Goal: Navigation & Orientation: Find specific page/section

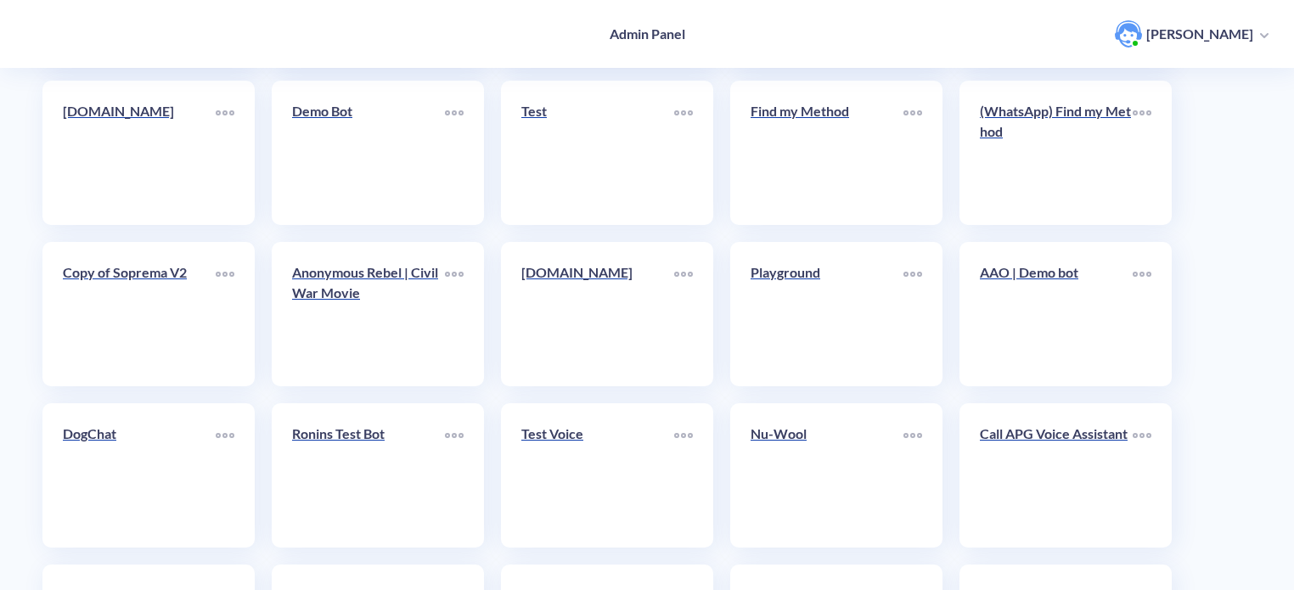
scroll to position [588, 0]
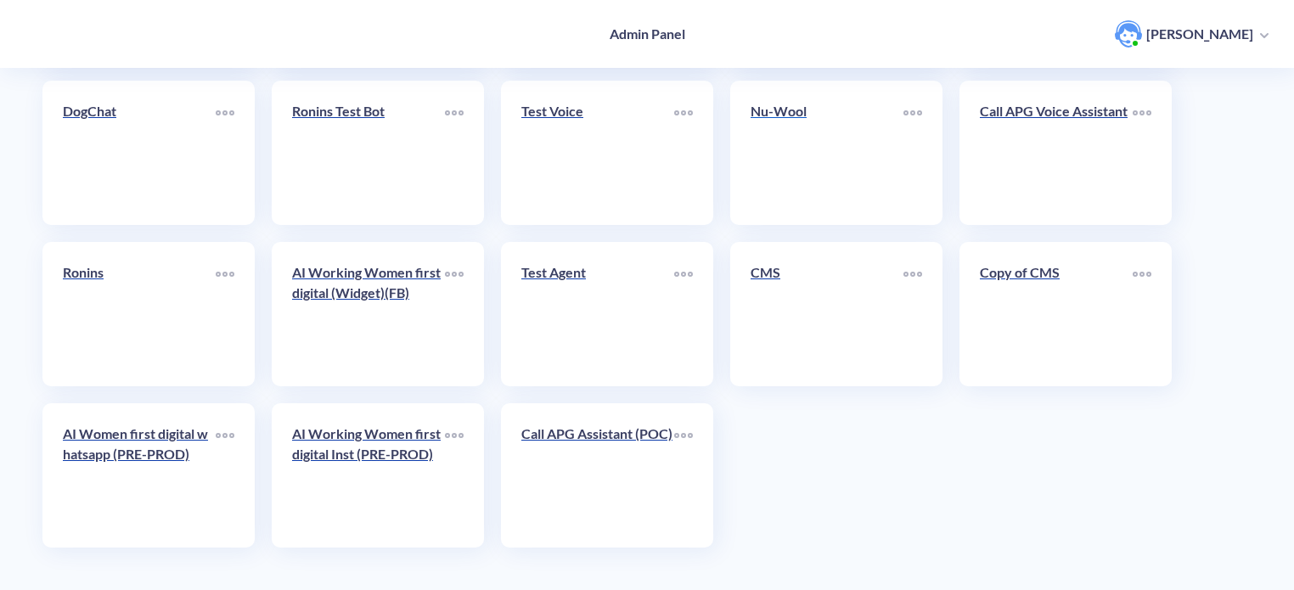
click at [819, 149] on link "Nu-Wool" at bounding box center [827, 153] width 153 height 104
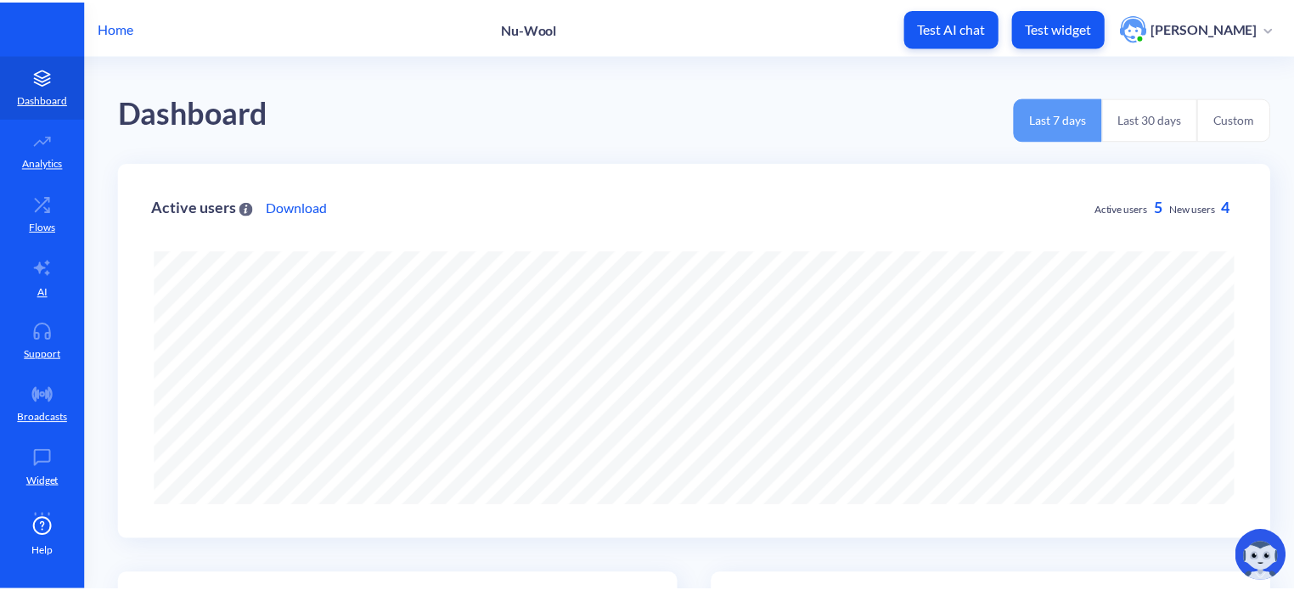
scroll to position [590, 1304]
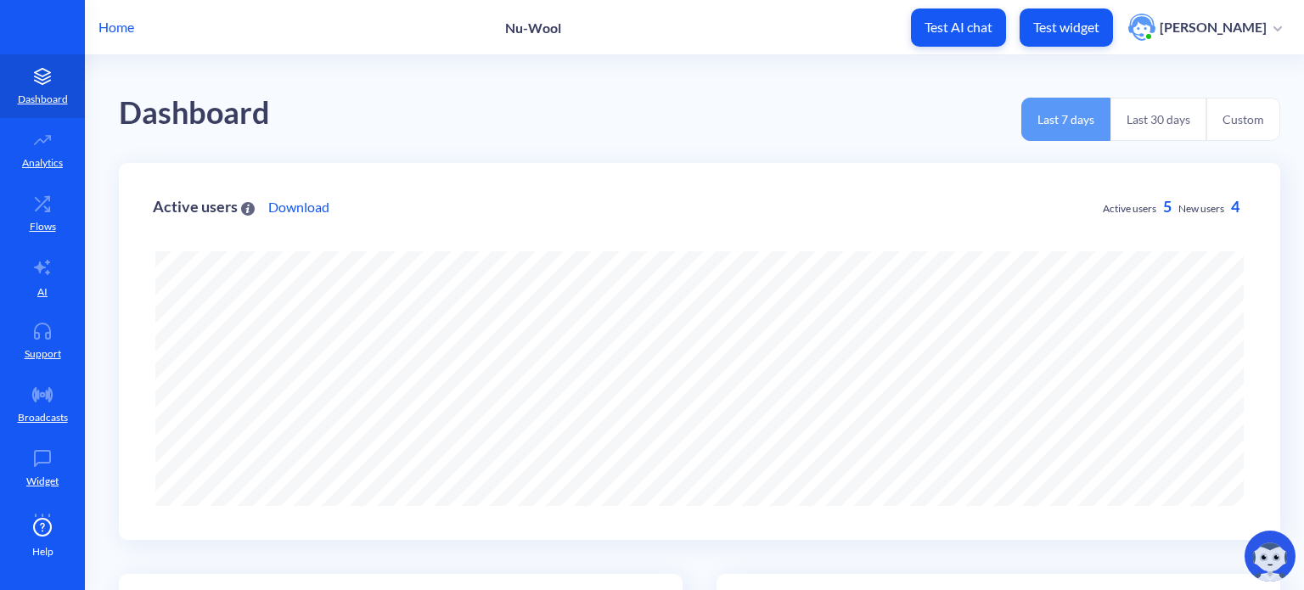
click at [127, 30] on p "Home" at bounding box center [117, 27] width 36 height 20
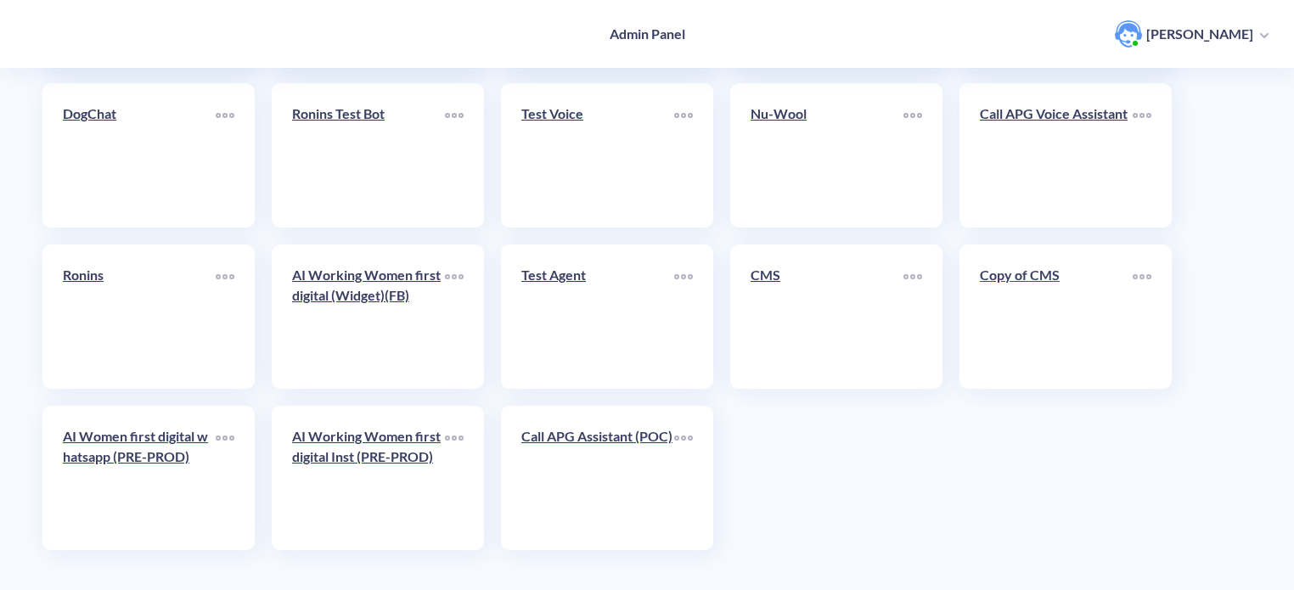
scroll to position [588, 0]
click at [1011, 286] on div "Copy of CMS" at bounding box center [1056, 279] width 153 height 34
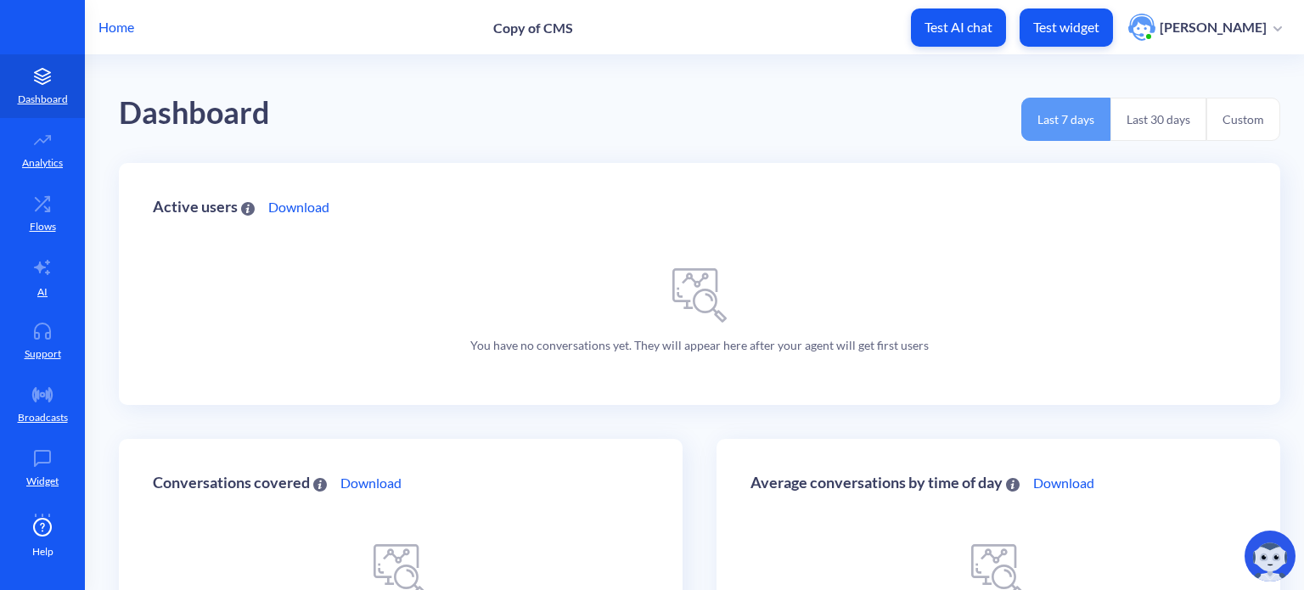
click at [129, 25] on p "Home" at bounding box center [117, 27] width 36 height 20
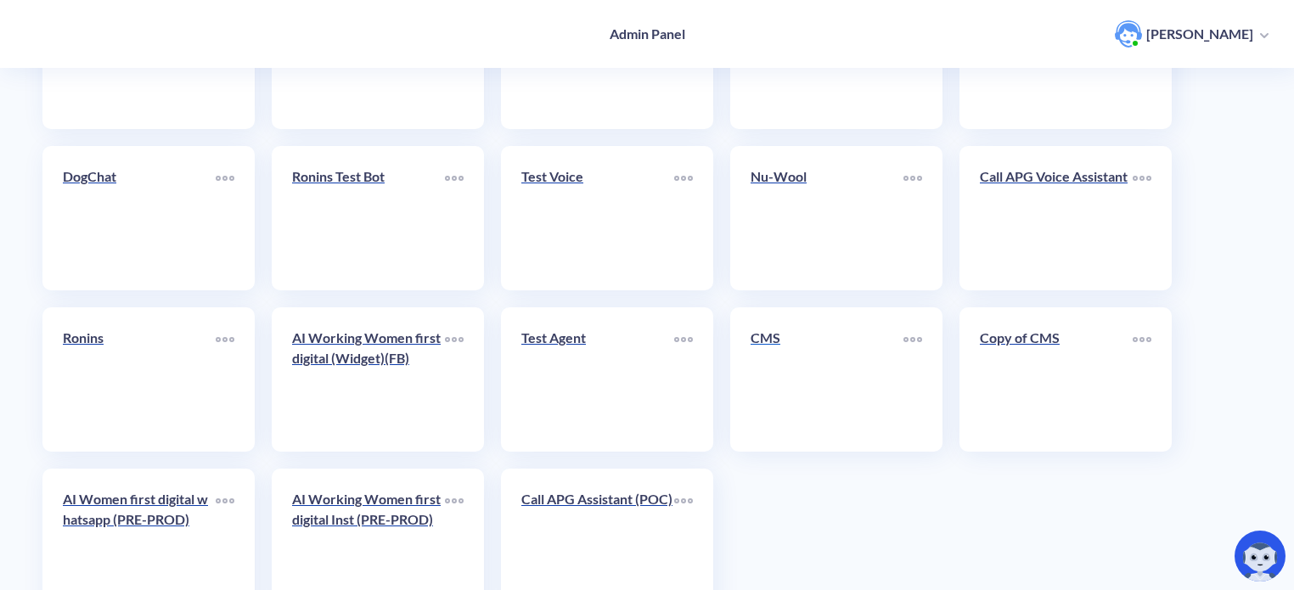
scroll to position [588, 0]
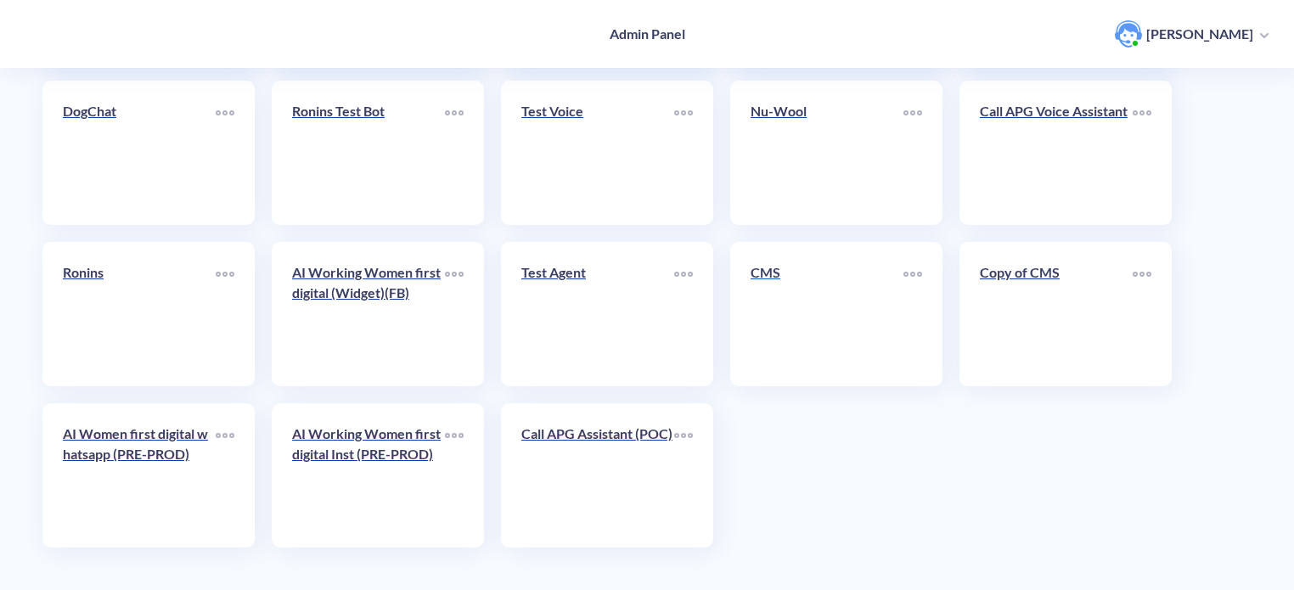
click at [802, 284] on div "CMS" at bounding box center [827, 279] width 153 height 34
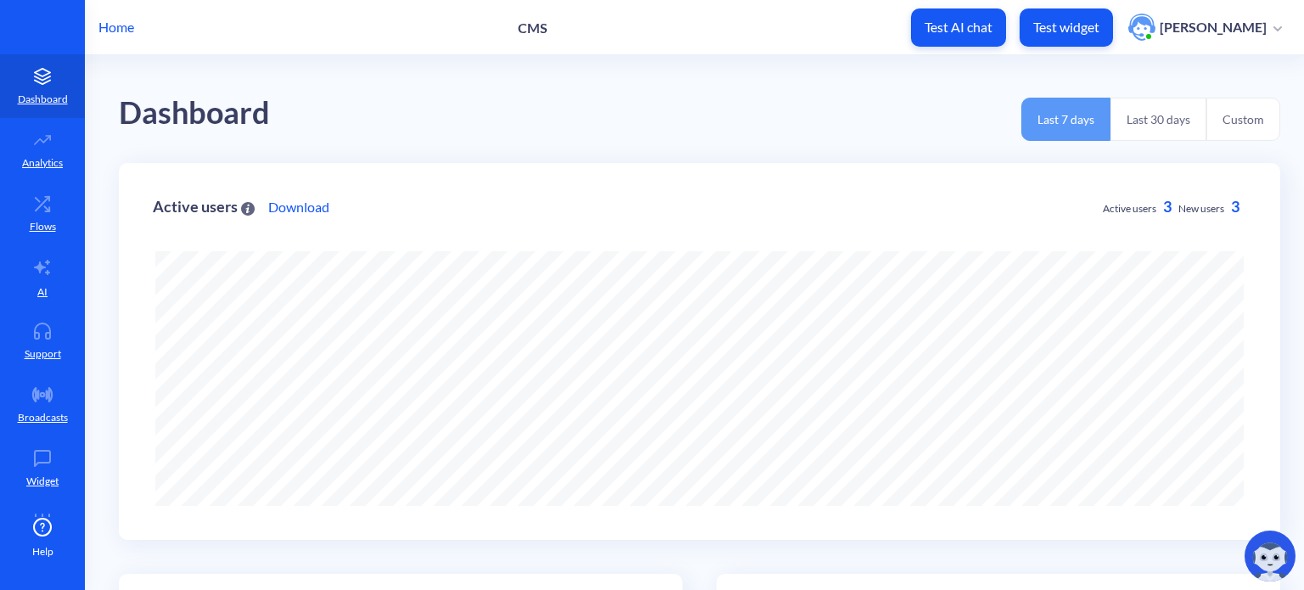
scroll to position [590, 1304]
click at [45, 271] on icon at bounding box center [42, 267] width 16 height 15
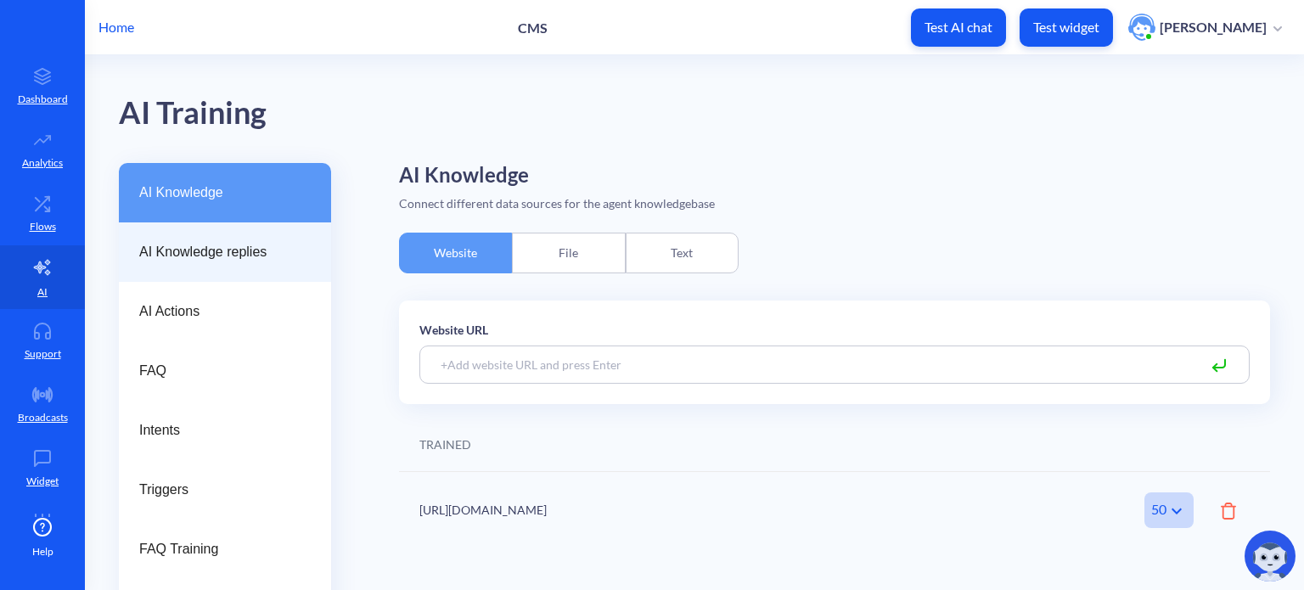
click at [235, 257] on span "AI Knowledge replies" at bounding box center [218, 252] width 158 height 20
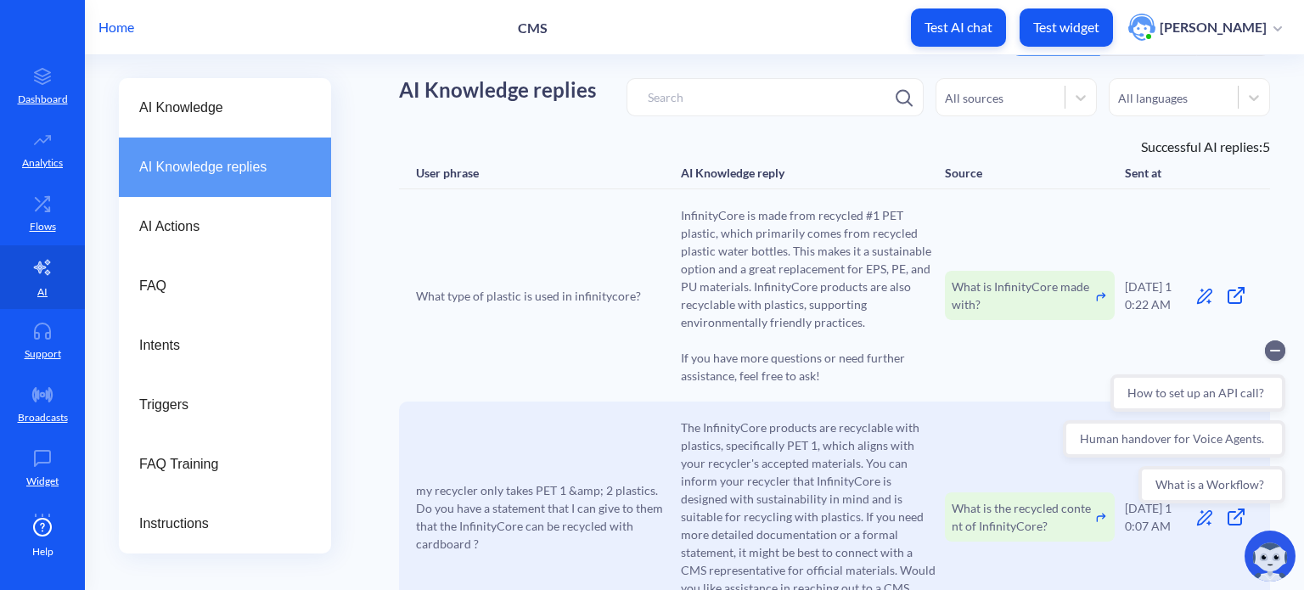
scroll to position [170, 0]
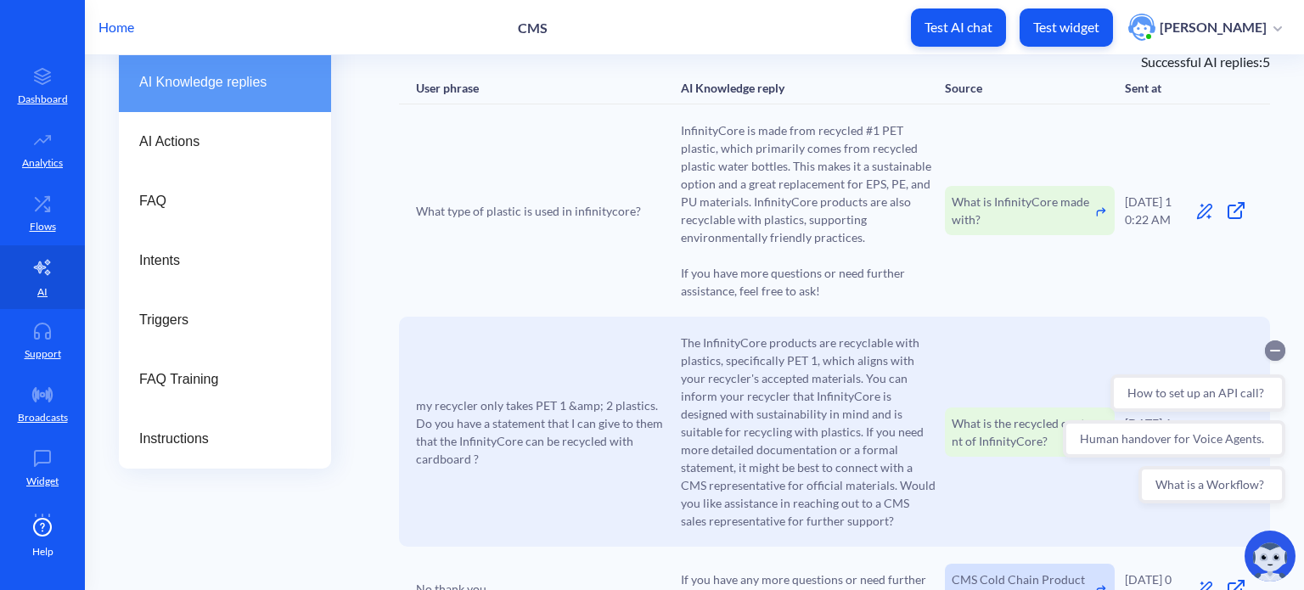
drag, startPoint x: 1277, startPoint y: 350, endPoint x: 2331, endPoint y: 679, distance: 1104.1
click at [1277, 351] on icon "Collapse conversation starters" at bounding box center [1275, 351] width 8 height 0
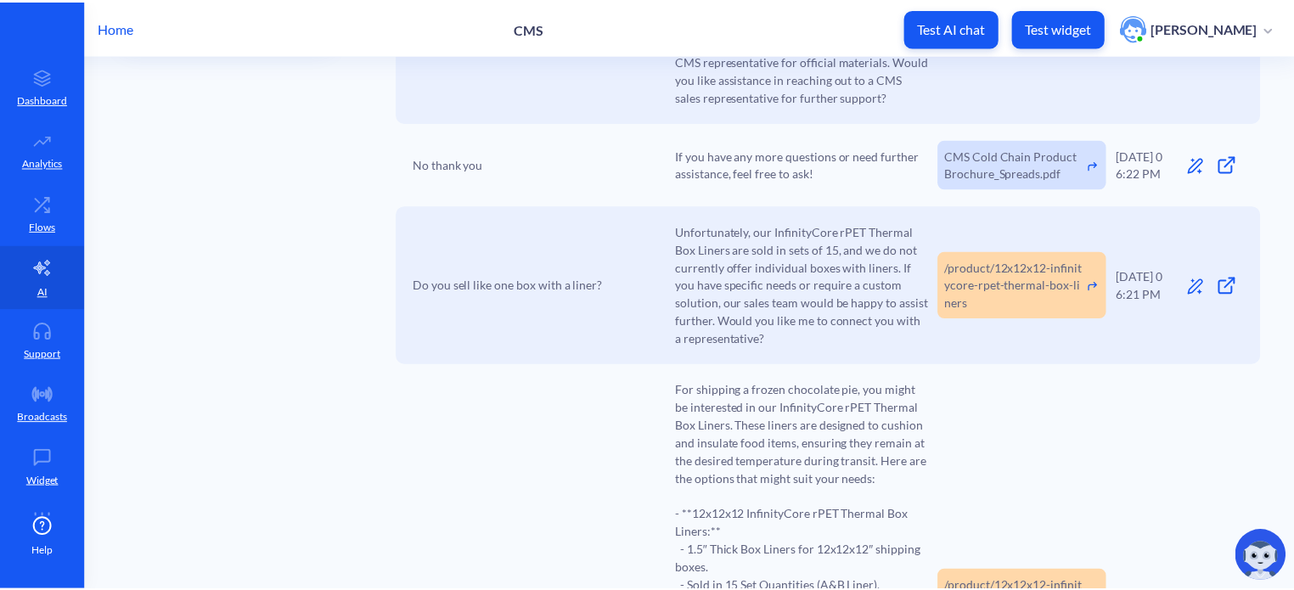
scroll to position [0, 0]
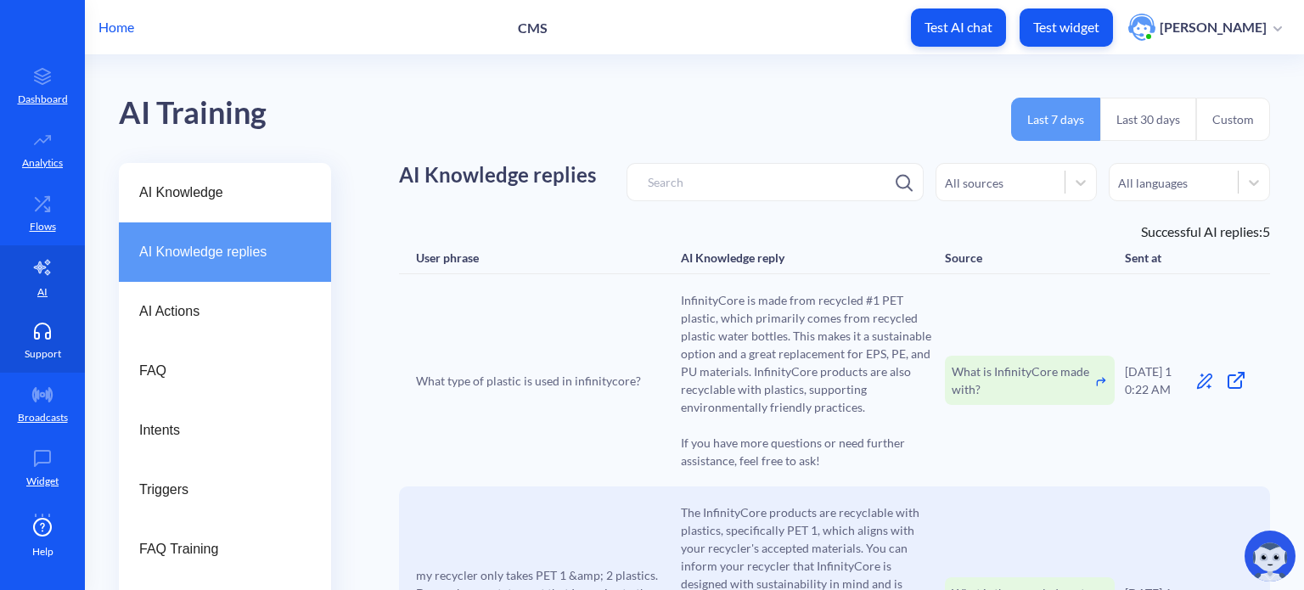
click at [5, 344] on link "Support" at bounding box center [42, 341] width 85 height 64
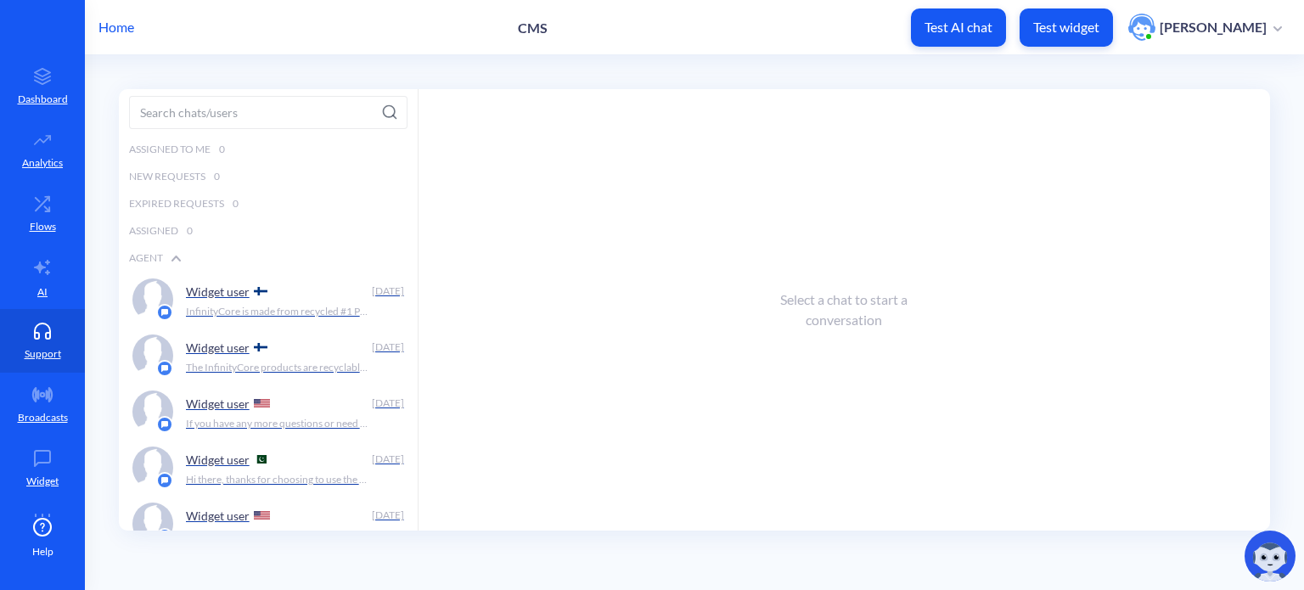
click at [117, 23] on p "Home" at bounding box center [117, 27] width 36 height 20
